Goal: Find specific page/section: Find specific page/section

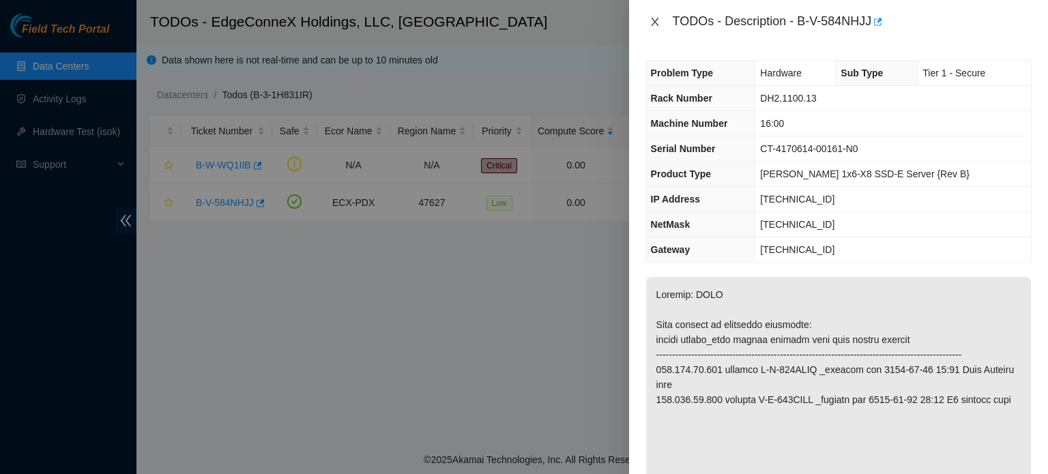
scroll to position [740, 0]
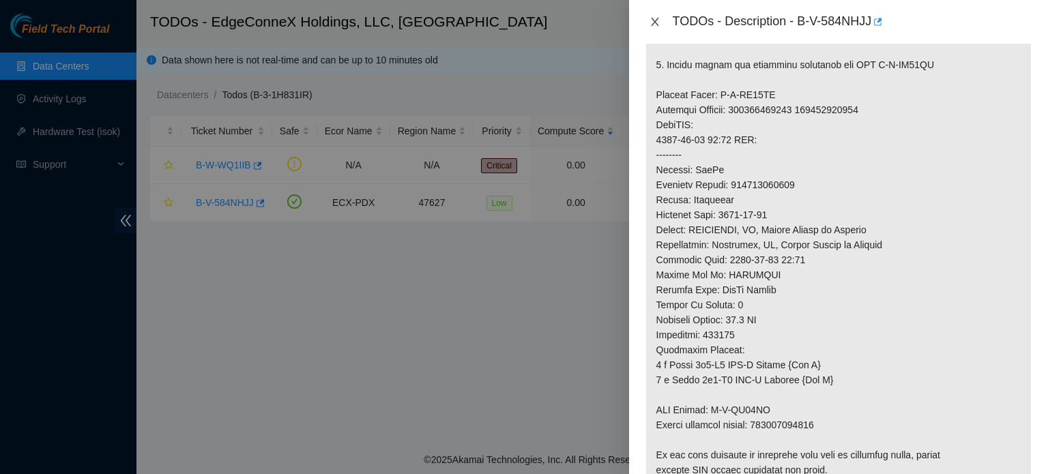
click at [657, 19] on icon "close" at bounding box center [655, 22] width 8 height 8
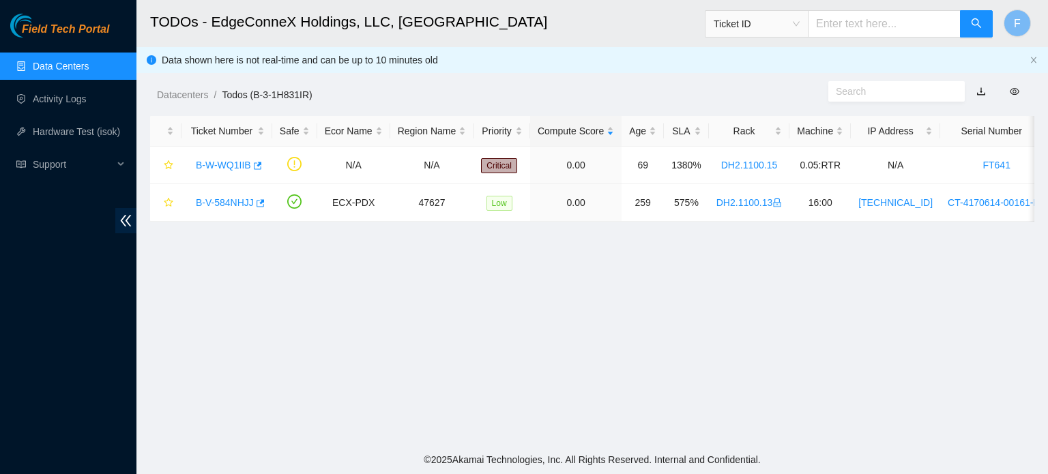
scroll to position [425, 0]
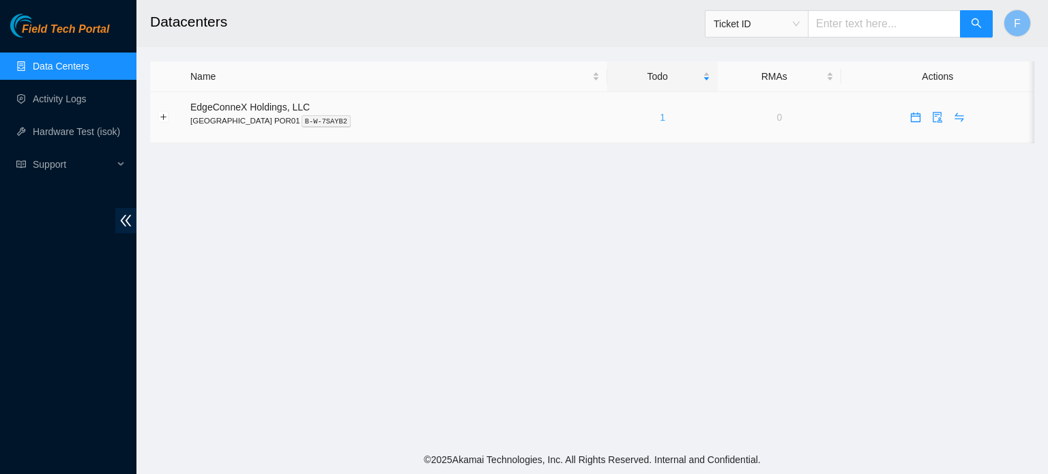
click at [660, 117] on link "1" at bounding box center [662, 117] width 5 height 11
